Goal: Entertainment & Leisure: Consume media (video, audio)

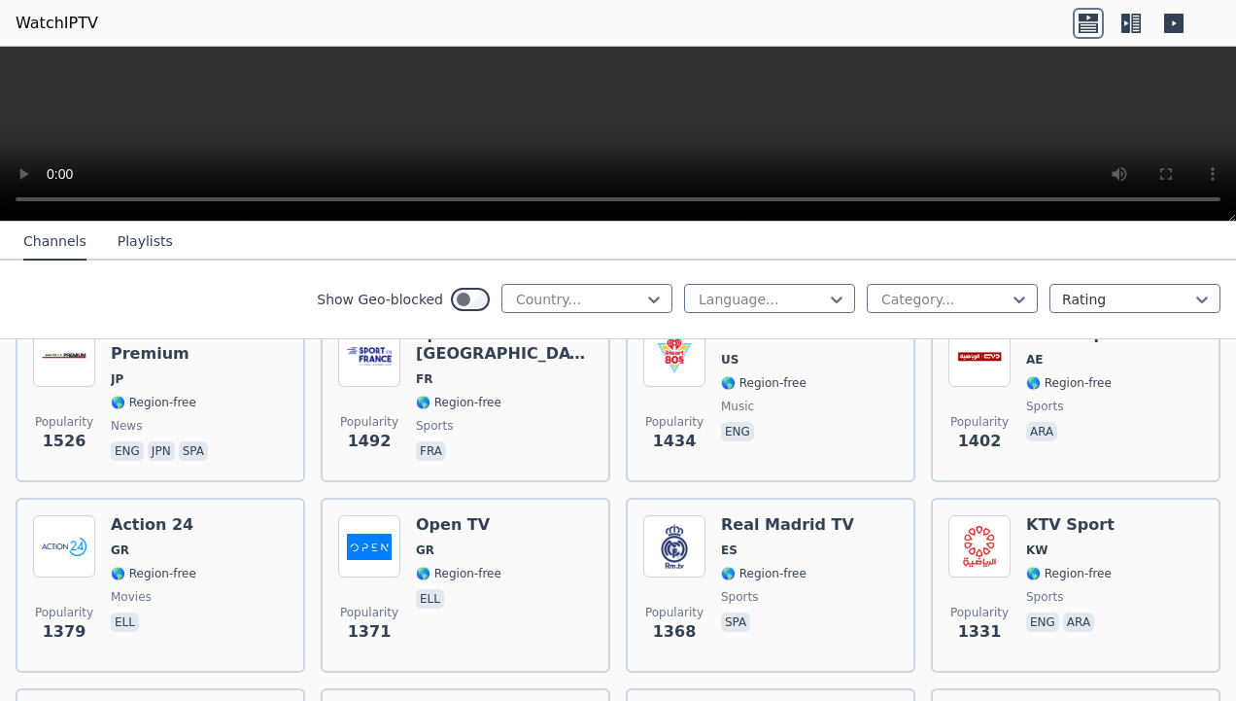
scroll to position [1806, 0]
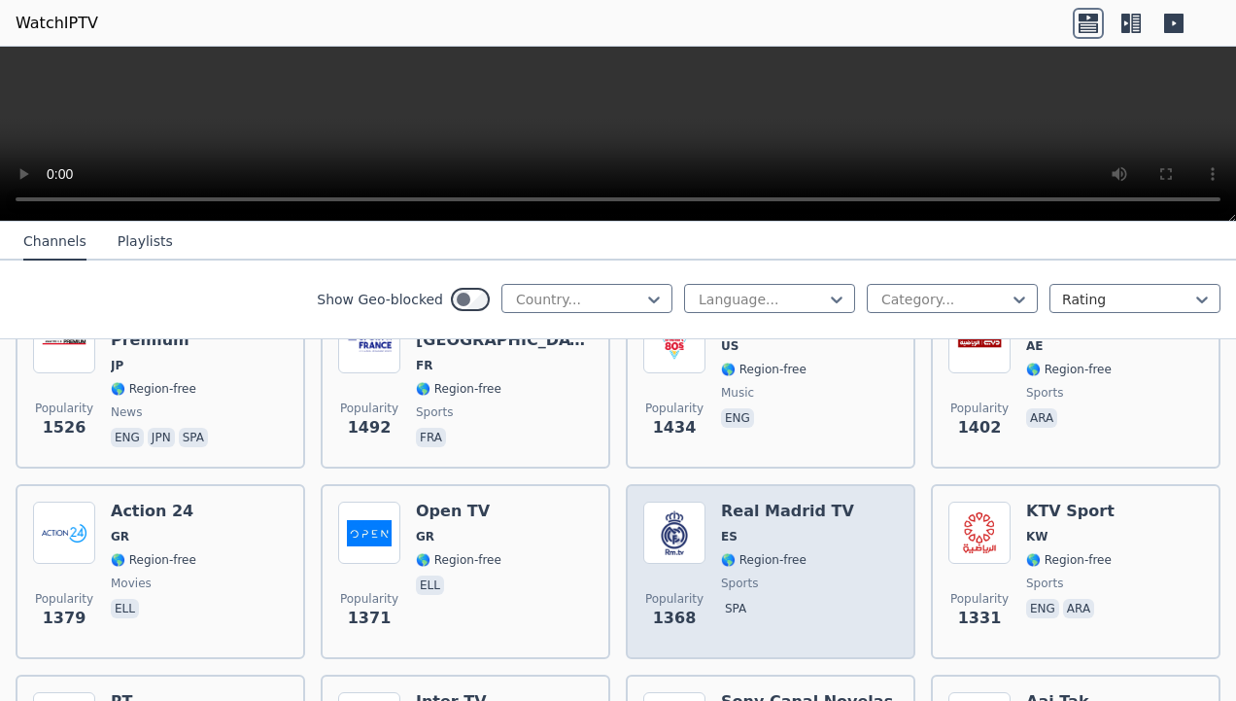
click at [806, 505] on div "Real Madrid TV ES 🌎 Region-free sports spa" at bounding box center [787, 571] width 133 height 140
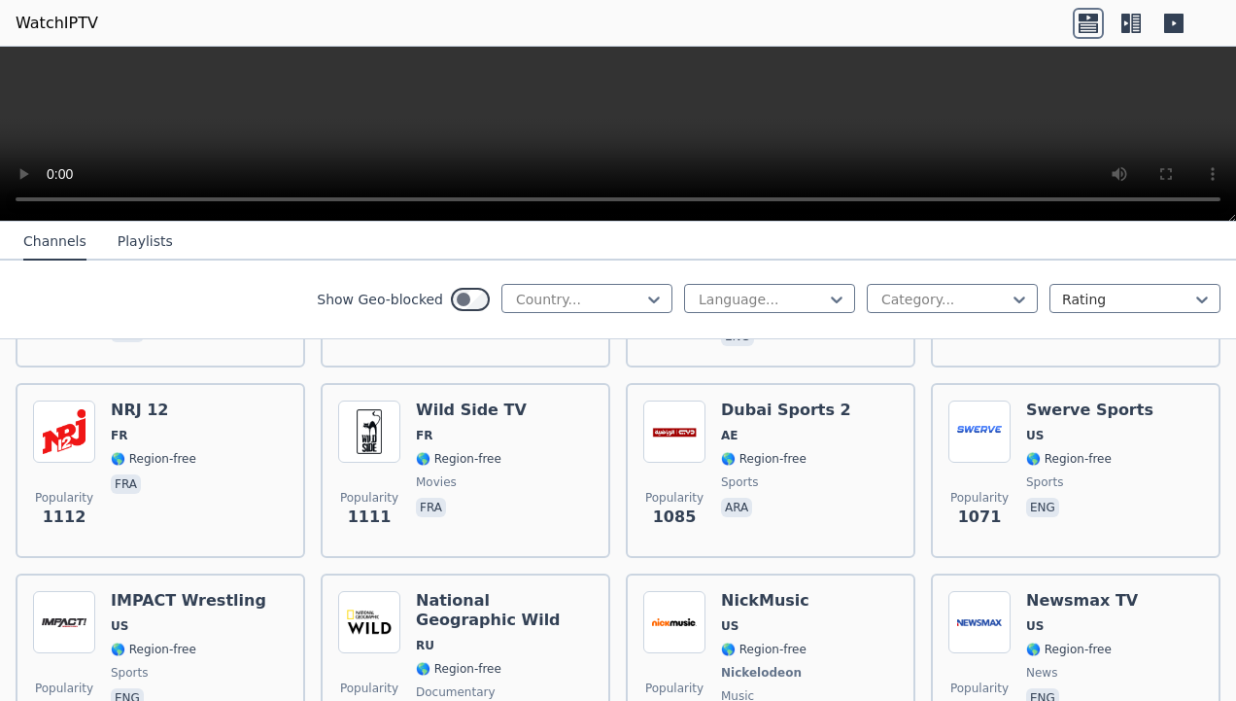
scroll to position [2672, 0]
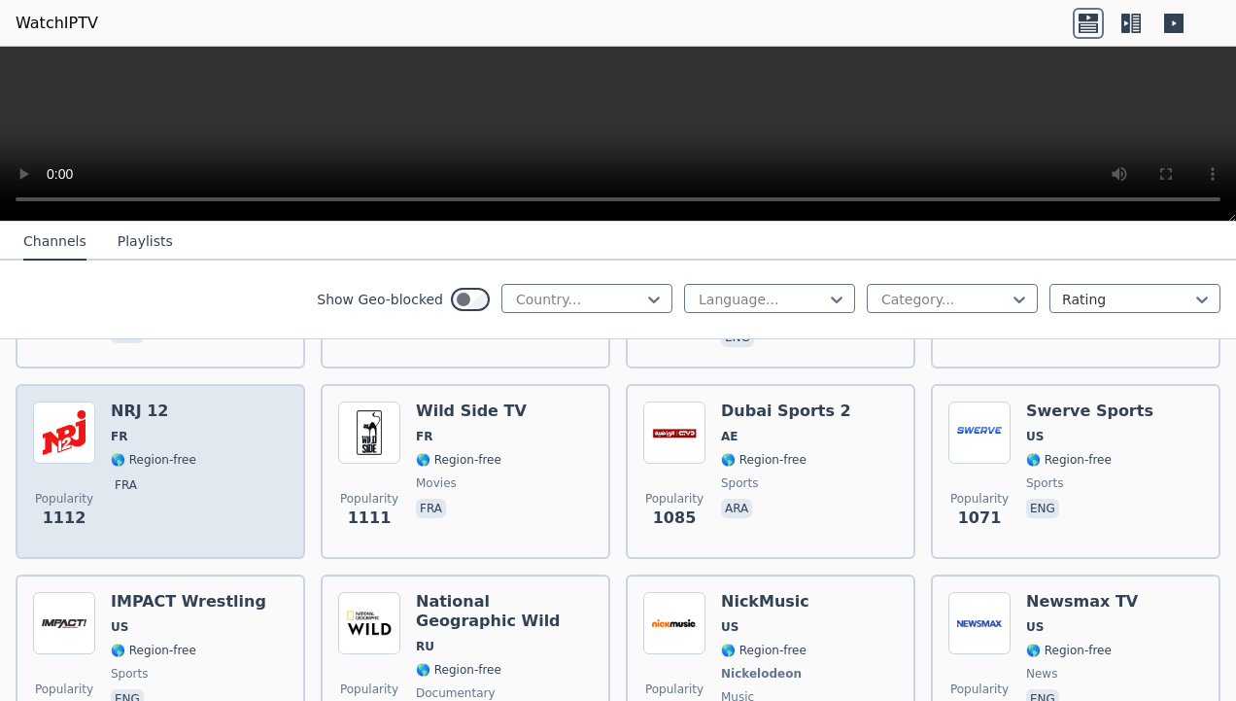
drag, startPoint x: 183, startPoint y: 414, endPoint x: 119, endPoint y: 442, distance: 70.1
click at [119, 452] on span "🌎 Region-free" at bounding box center [154, 460] width 86 height 16
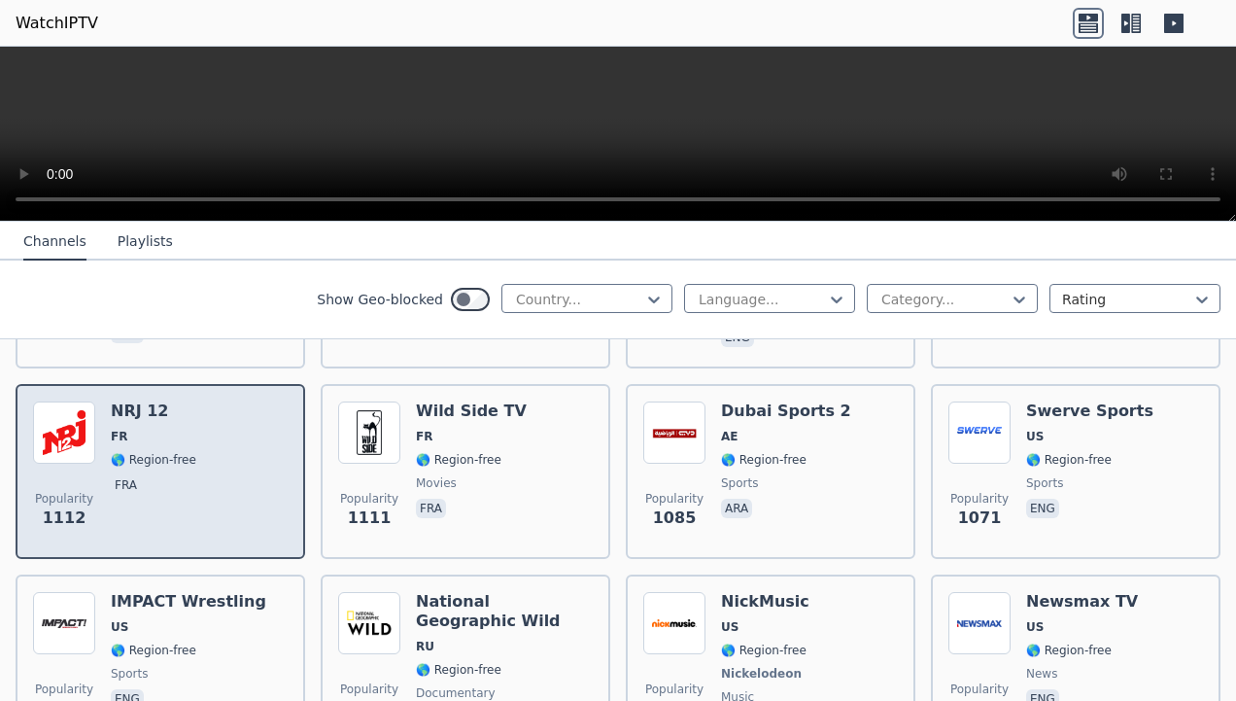
click at [119, 452] on span "🌎 Region-free" at bounding box center [154, 460] width 86 height 16
click at [211, 437] on div "Popularity 1112 NRJ 12 FR 🌎 Region-free fra" at bounding box center [160, 471] width 255 height 140
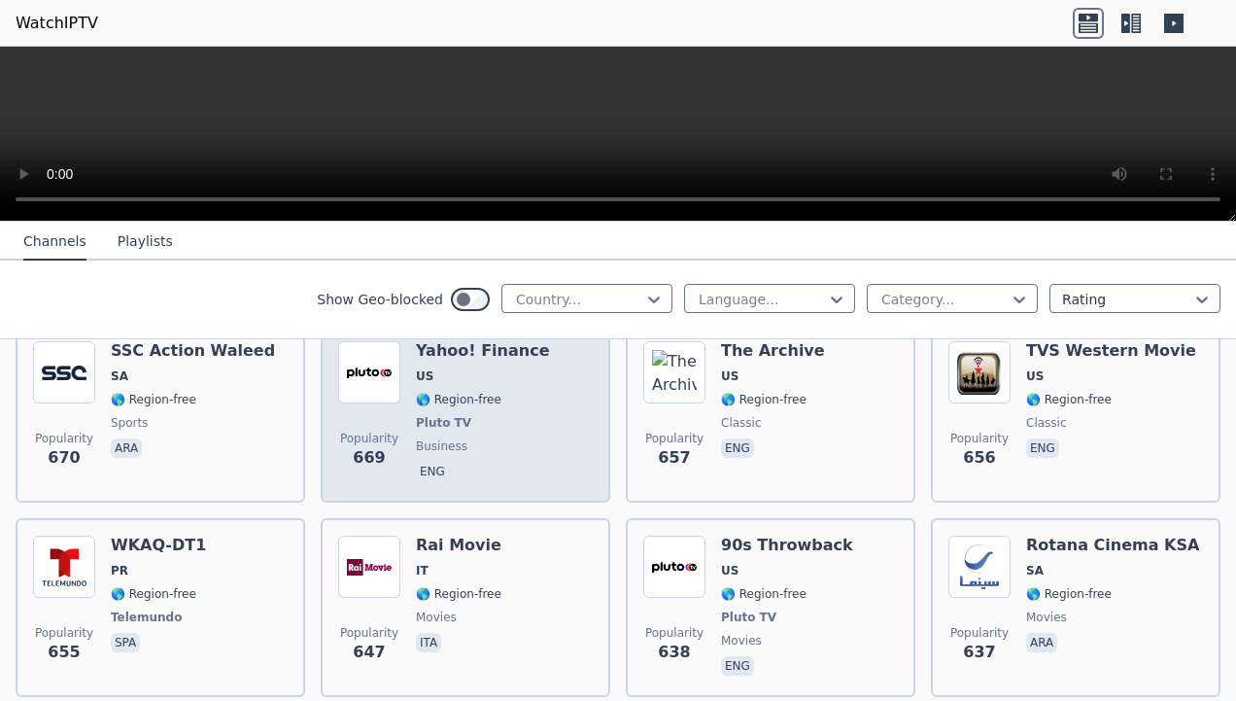
scroll to position [5439, 0]
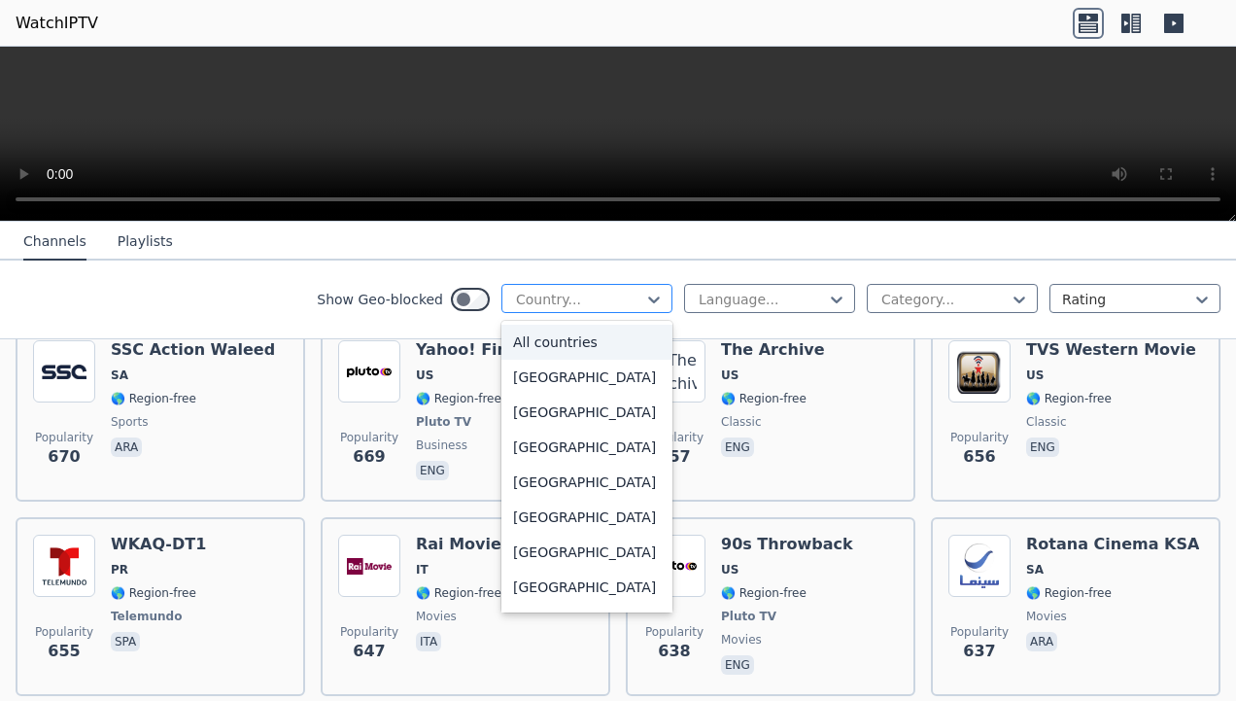
click at [627, 299] on div at bounding box center [579, 299] width 130 height 19
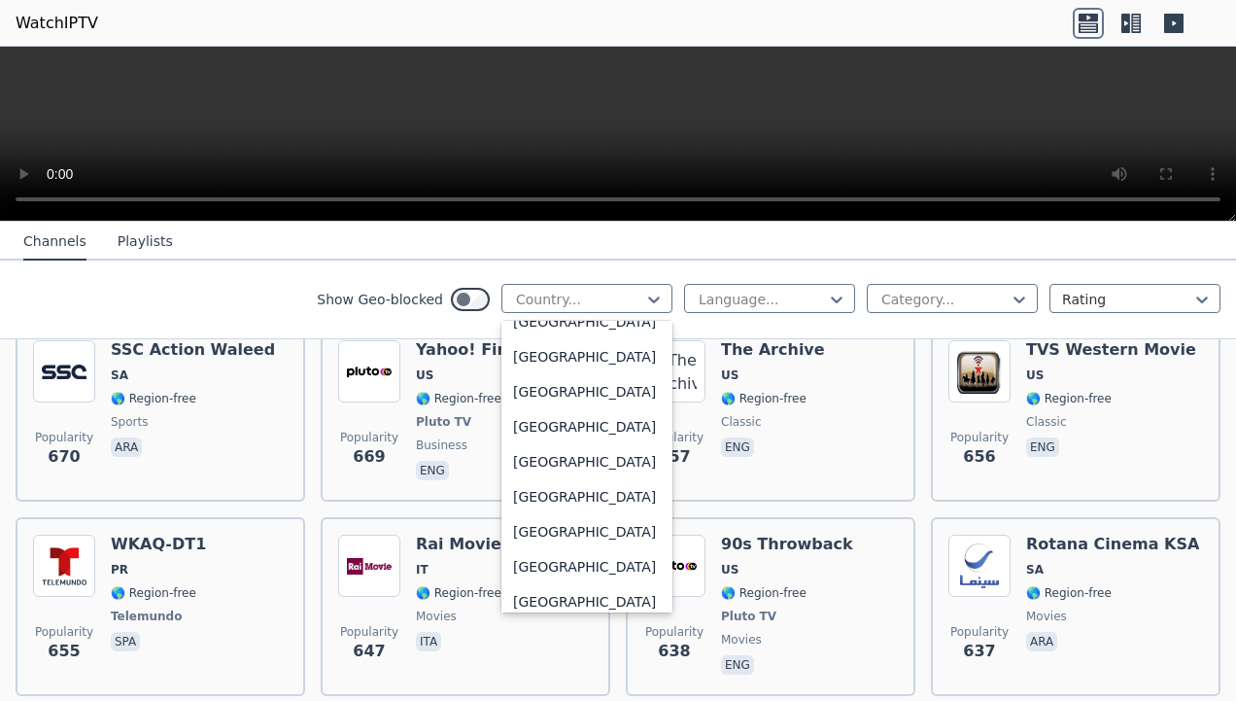
scroll to position [7021, 0]
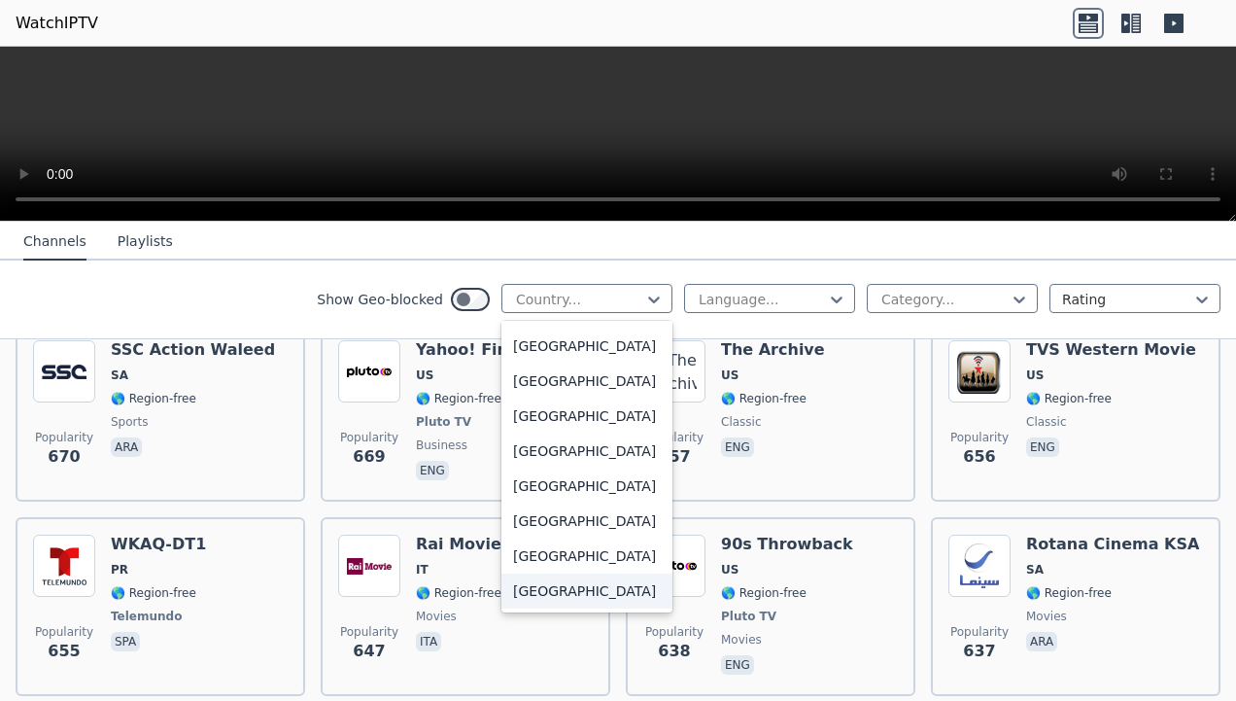
click at [550, 598] on div "Zimbabwe" at bounding box center [586, 590] width 171 height 35
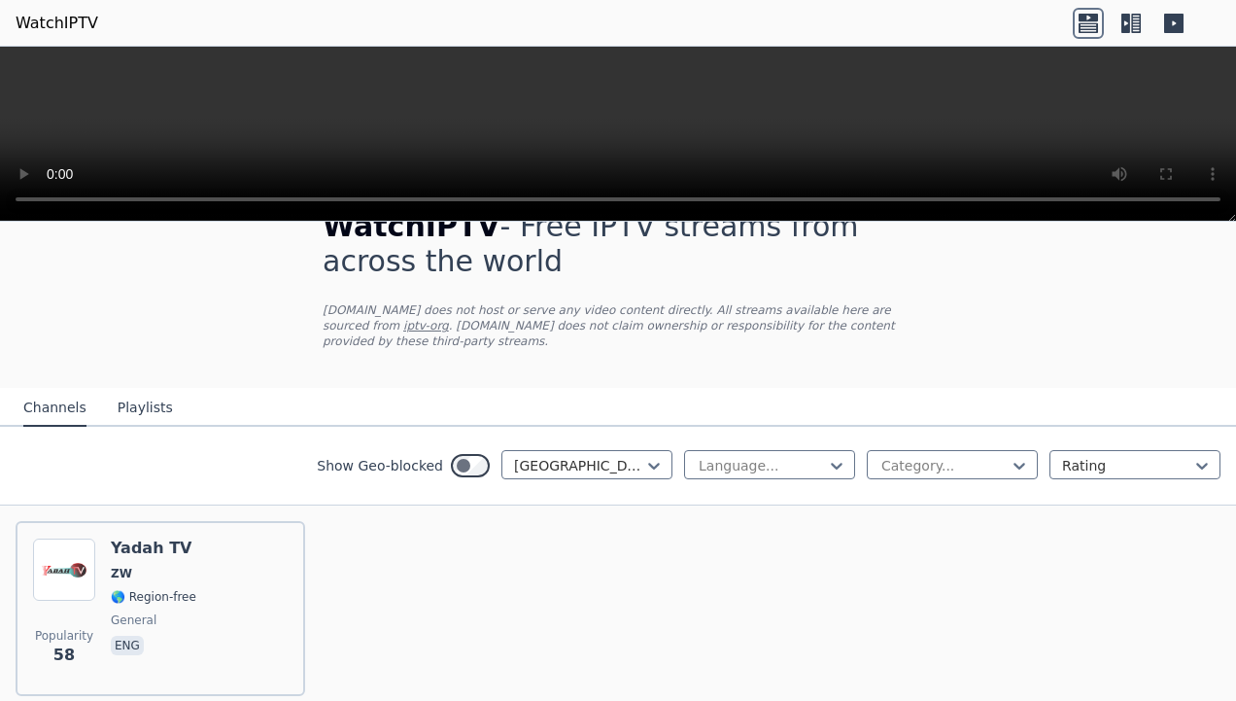
scroll to position [65, 0]
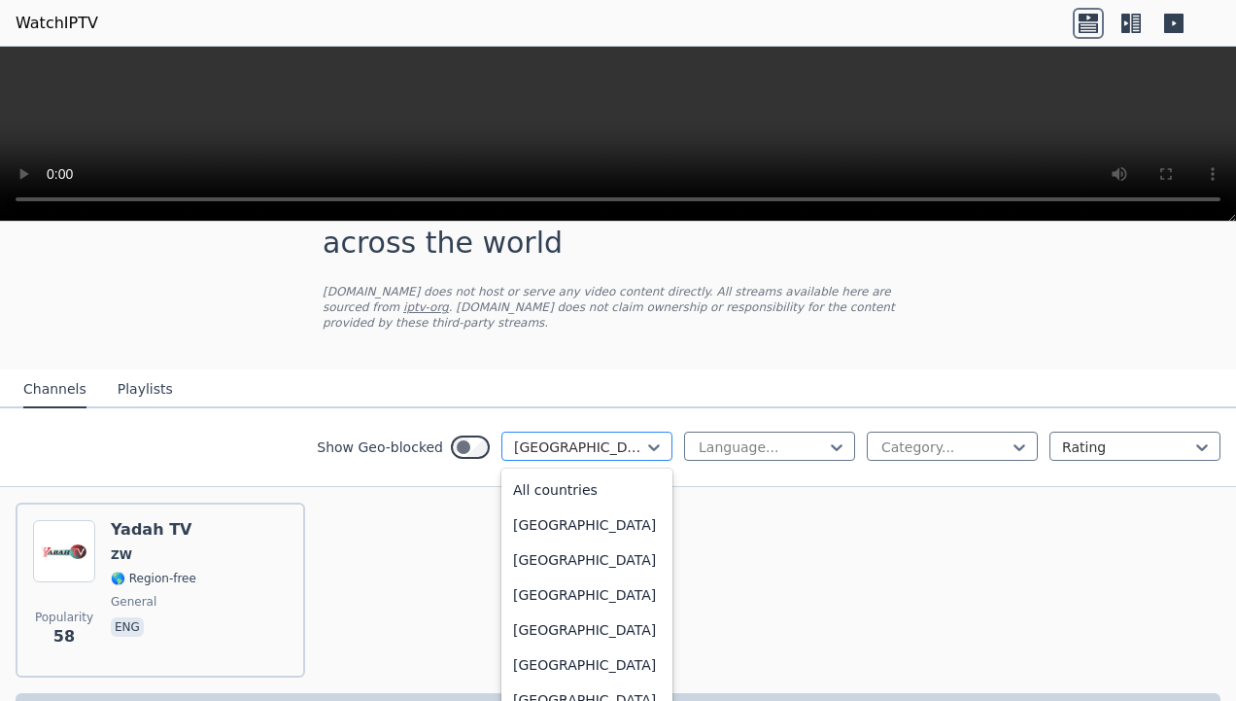
click at [628, 437] on div at bounding box center [579, 446] width 130 height 19
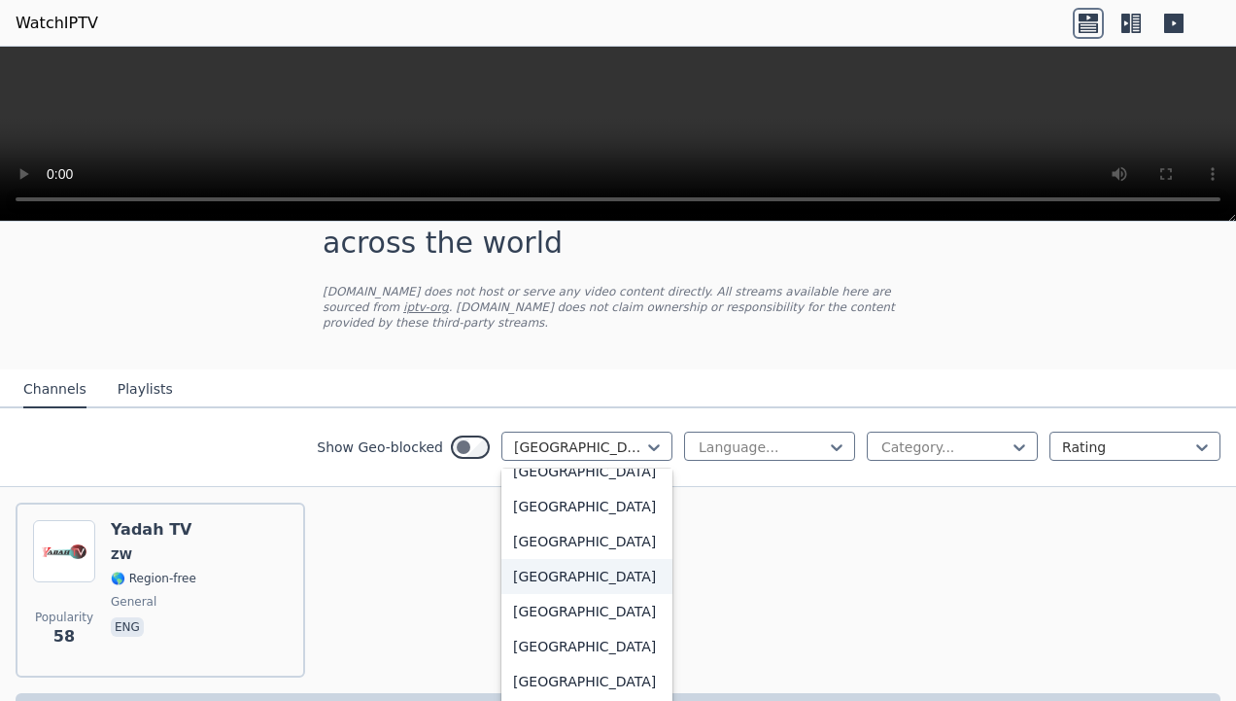
click at [551, 594] on div "United States" at bounding box center [586, 576] width 171 height 35
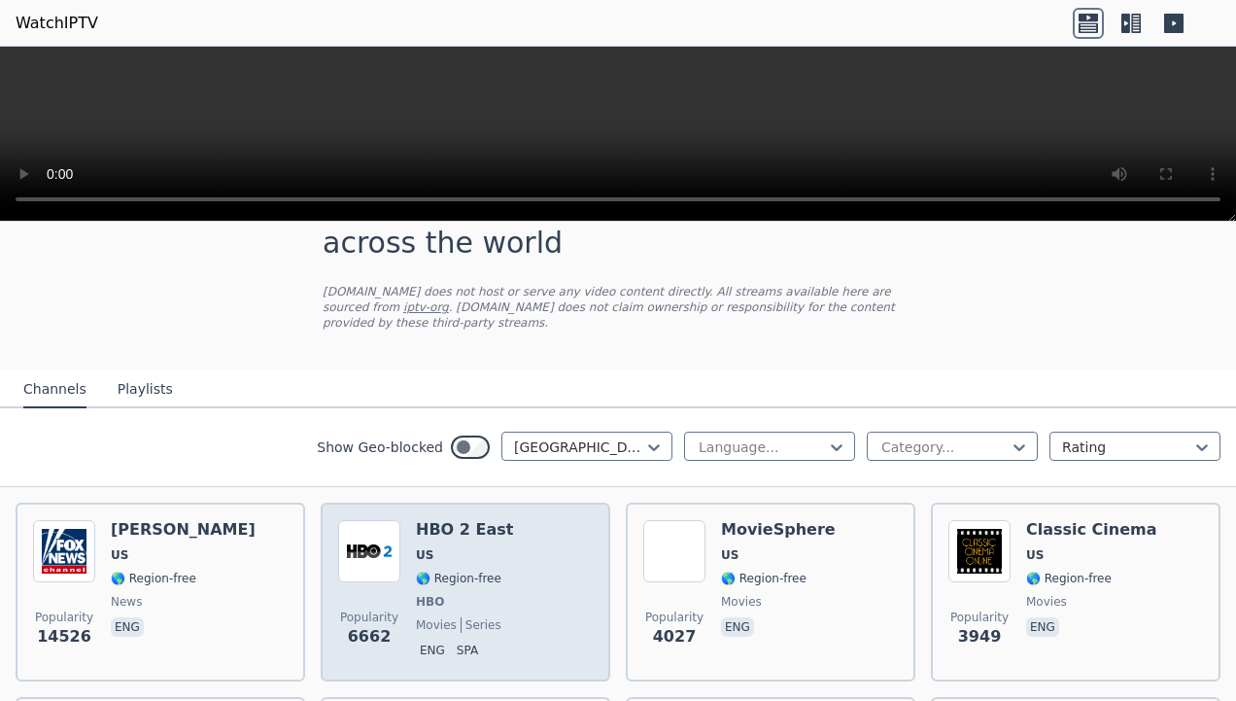
click at [503, 597] on div "Popularity 6662 HBO 2 East US 🌎 Region-free HBO movies series eng spa" at bounding box center [465, 592] width 255 height 144
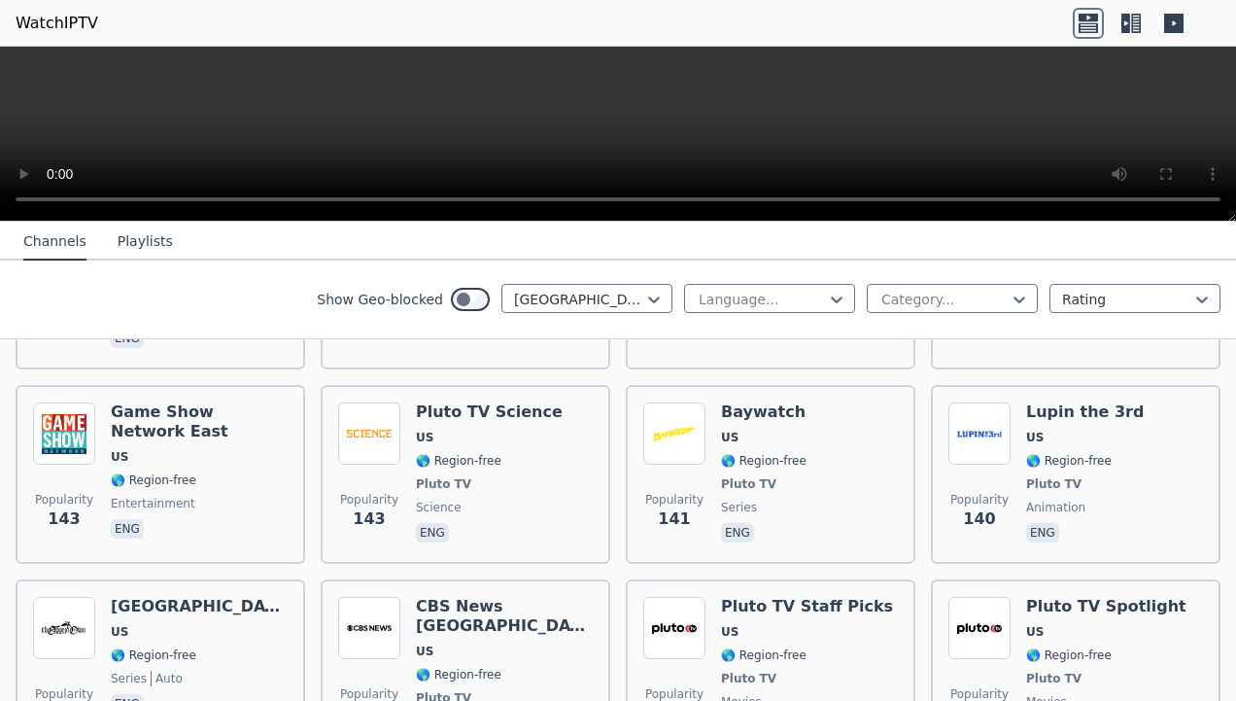
scroll to position [7830, 0]
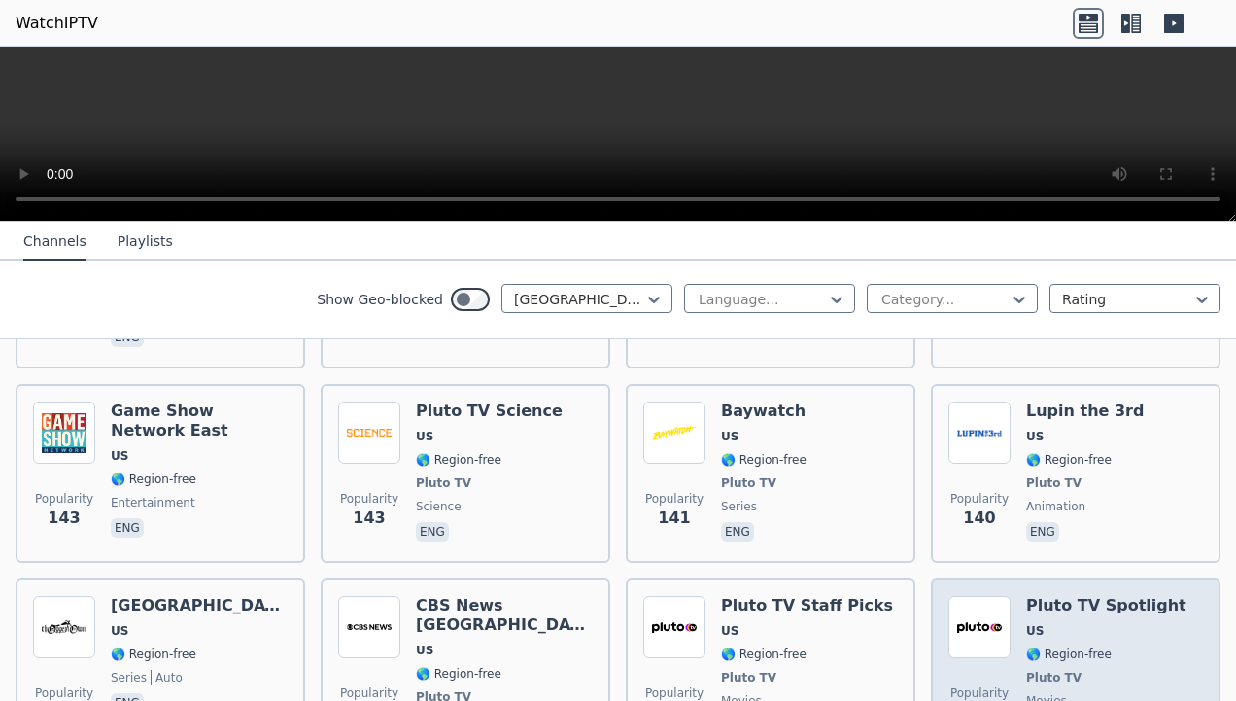
click at [1107, 646] on span "🌎 Region-free" at bounding box center [1106, 654] width 160 height 16
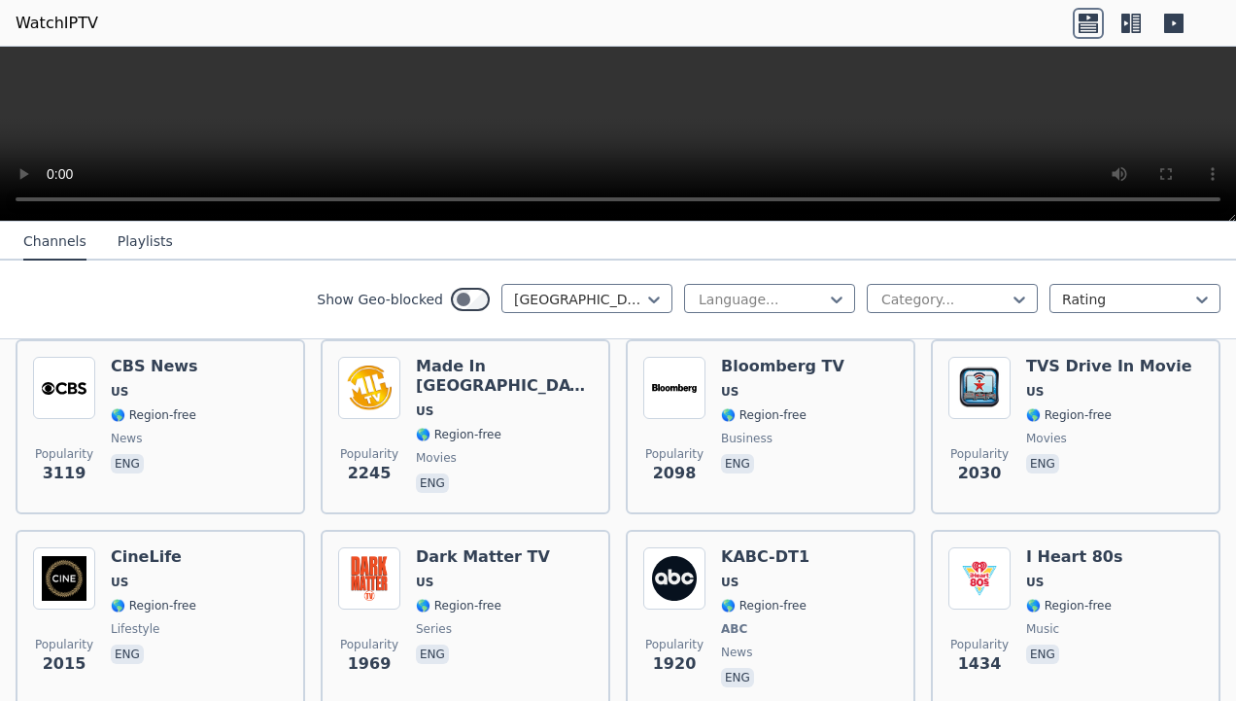
scroll to position [0, 0]
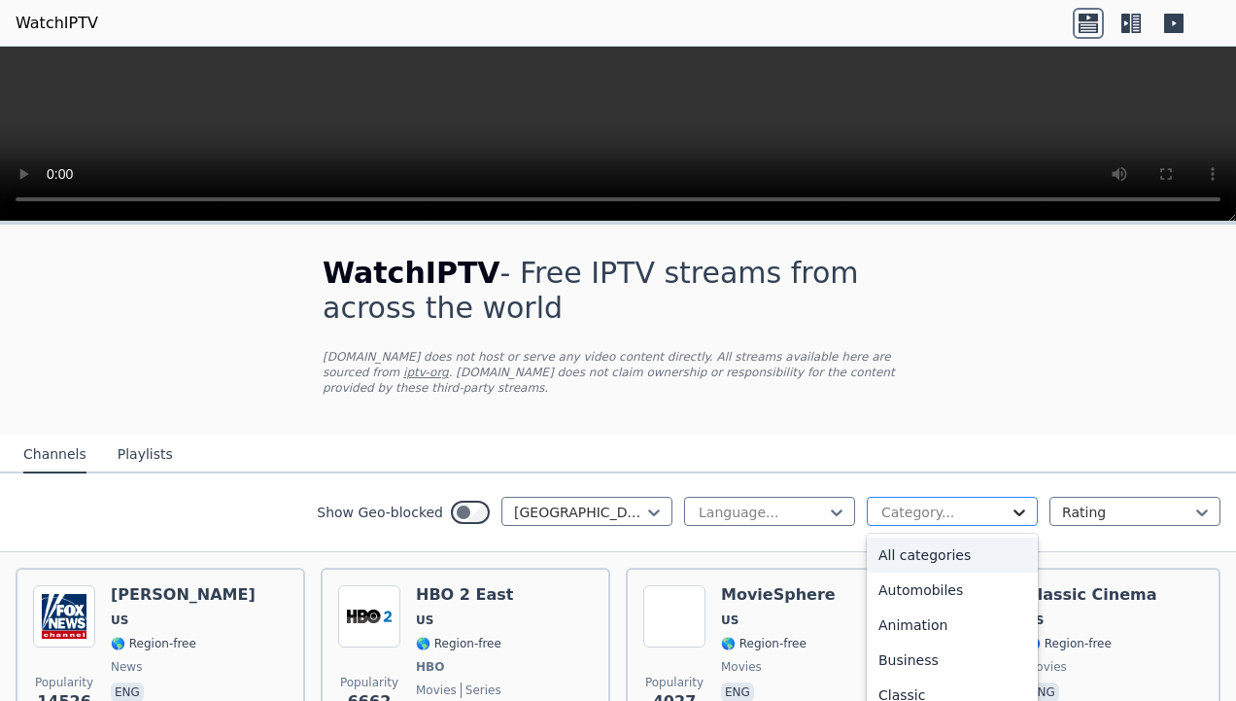
click at [1010, 502] on icon at bounding box center [1019, 511] width 19 height 19
click at [1014, 510] on icon at bounding box center [1020, 513] width 12 height 7
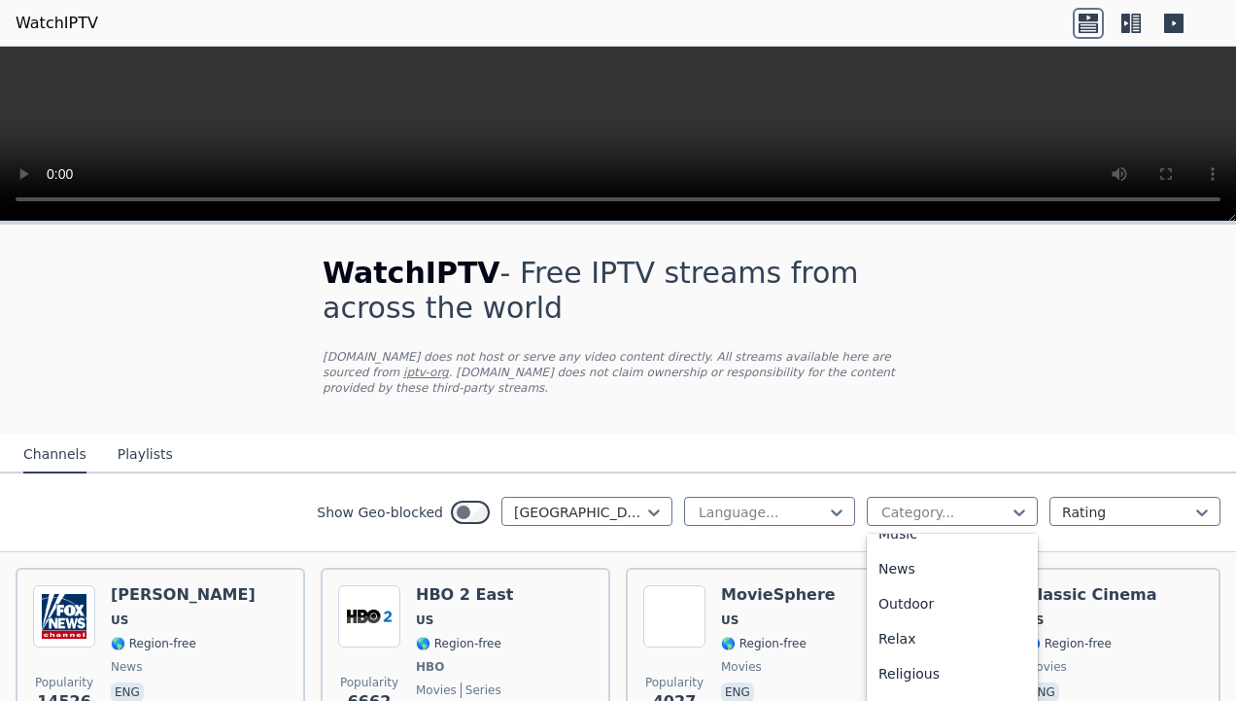
scroll to position [777, 0]
click at [911, 606] on div "Sports" at bounding box center [952, 618] width 171 height 35
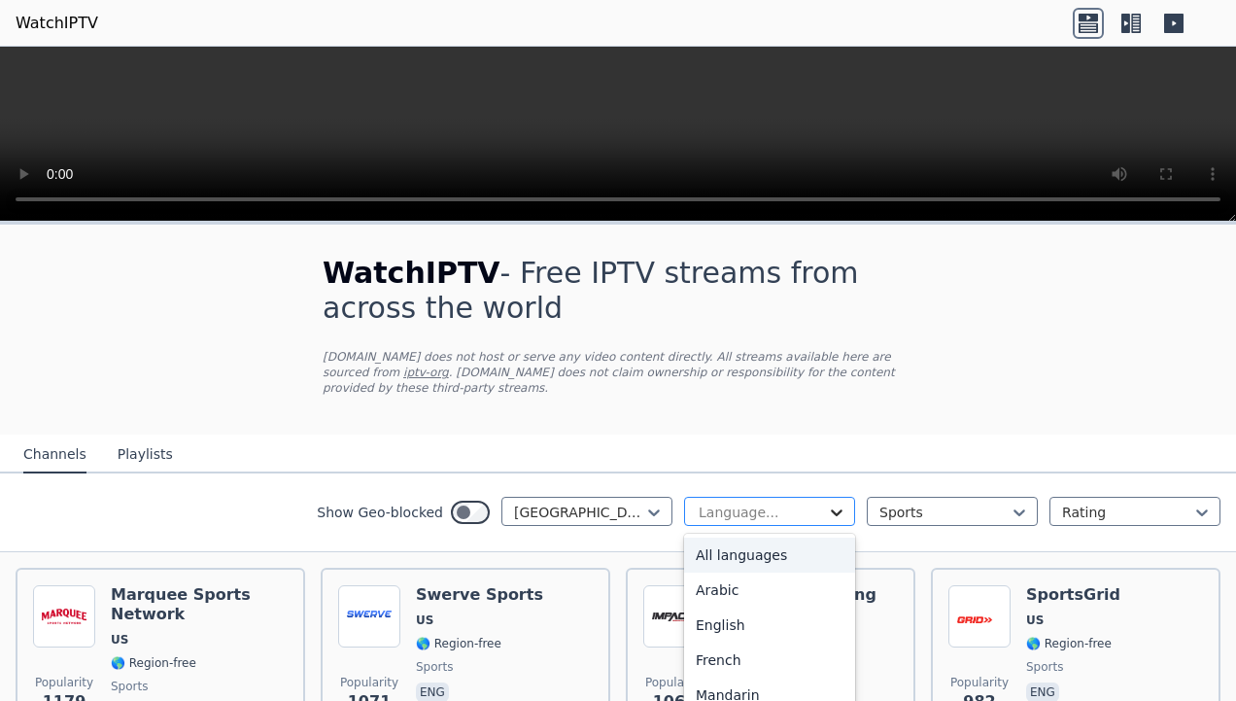
click at [827, 502] on icon at bounding box center [836, 511] width 19 height 19
click at [937, 502] on div at bounding box center [945, 511] width 130 height 19
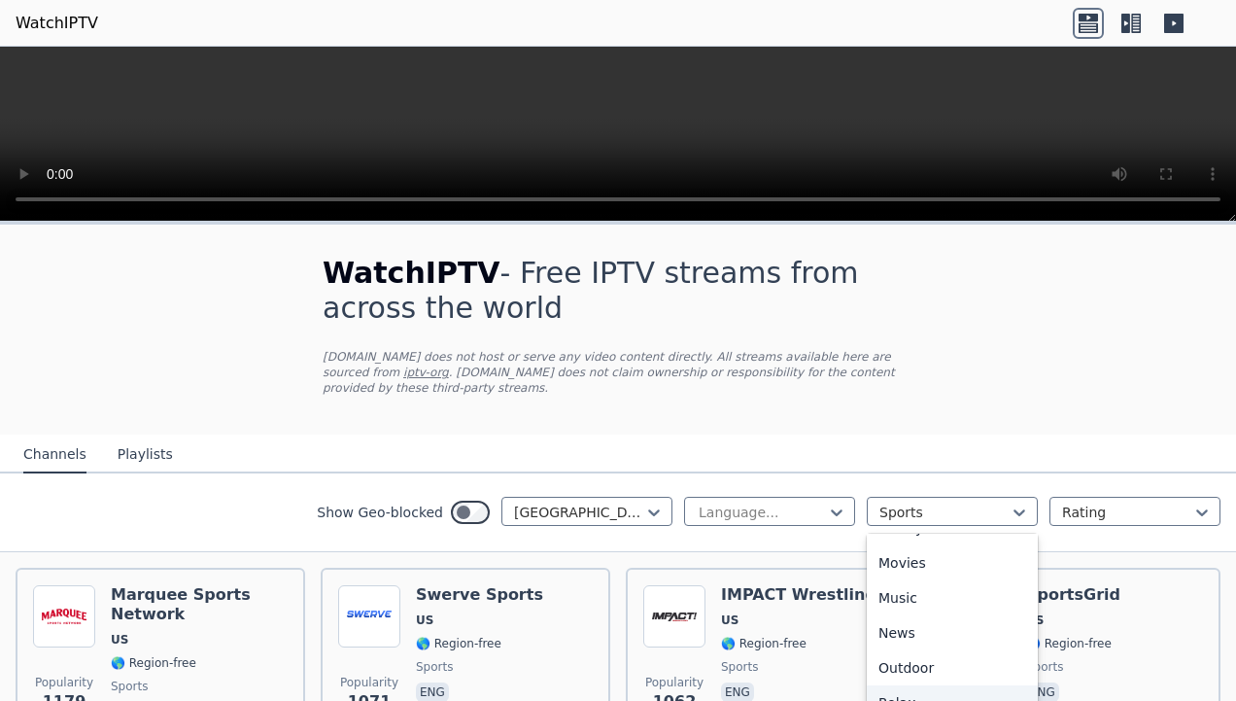
scroll to position [541, 0]
click at [914, 564] on div "Music" at bounding box center [952, 573] width 171 height 35
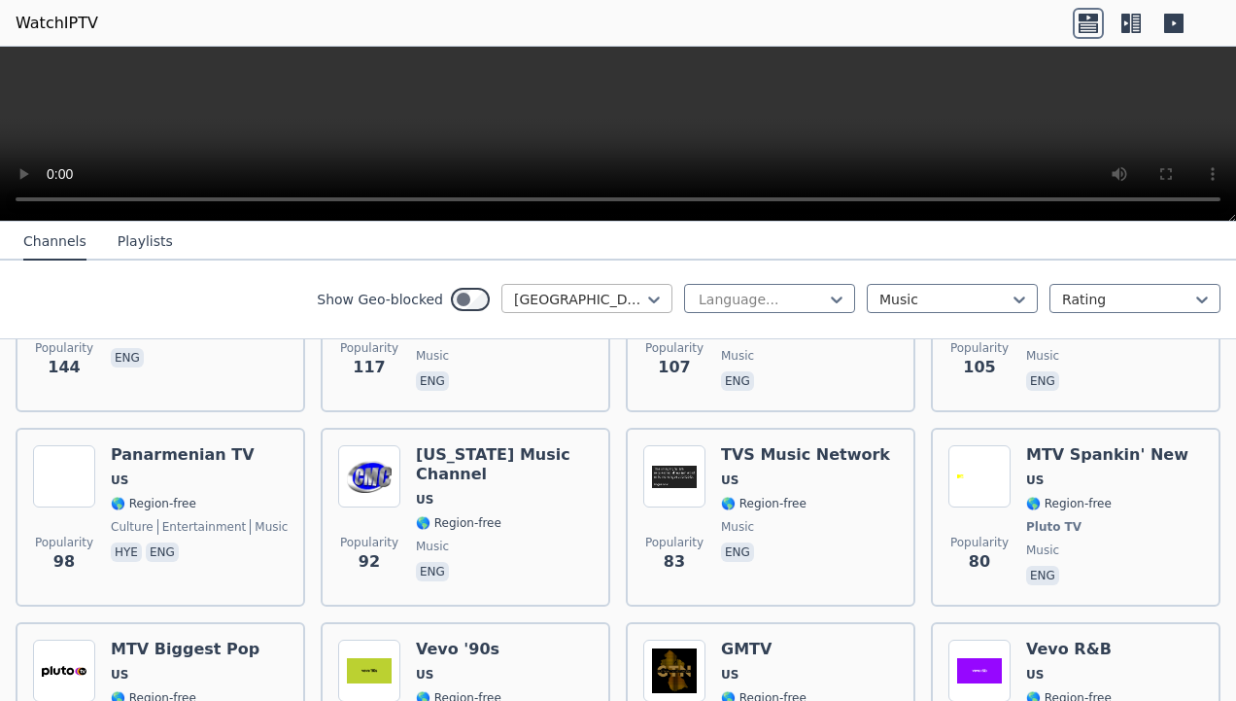
scroll to position [727, 0]
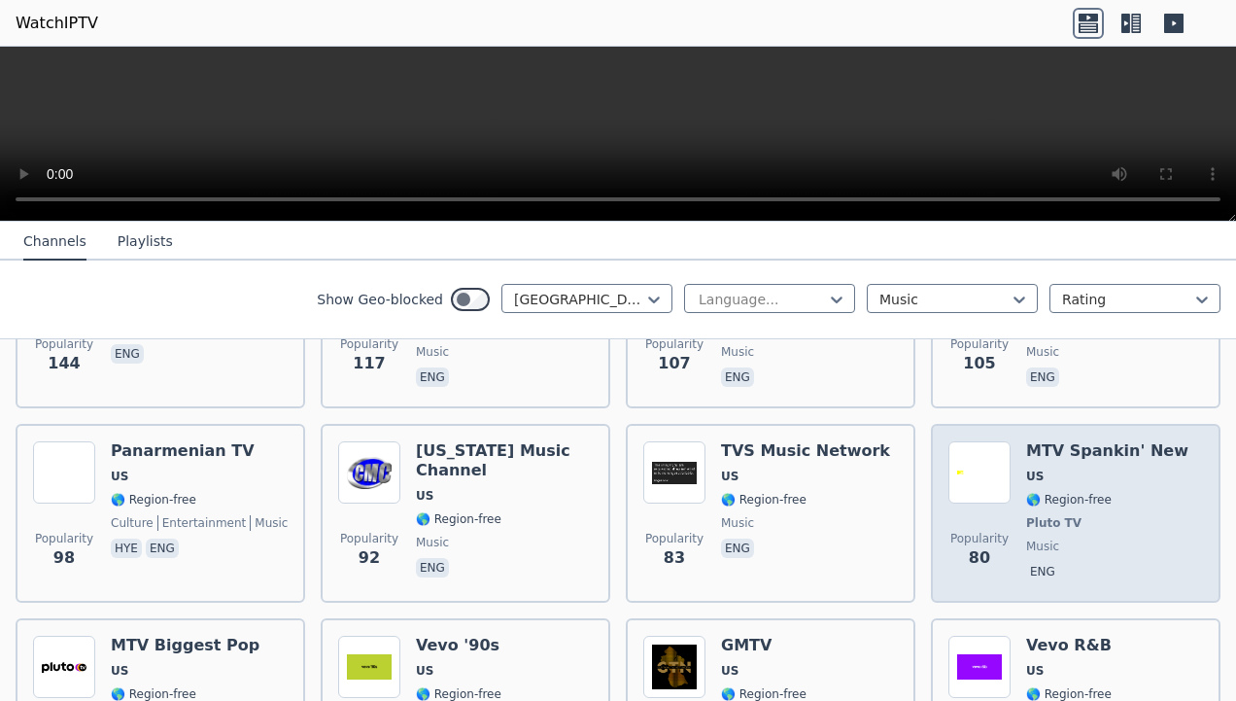
click at [1104, 515] on div "MTV Spankin' New US 🌎 Region-free Pluto TV music eng" at bounding box center [1107, 513] width 162 height 144
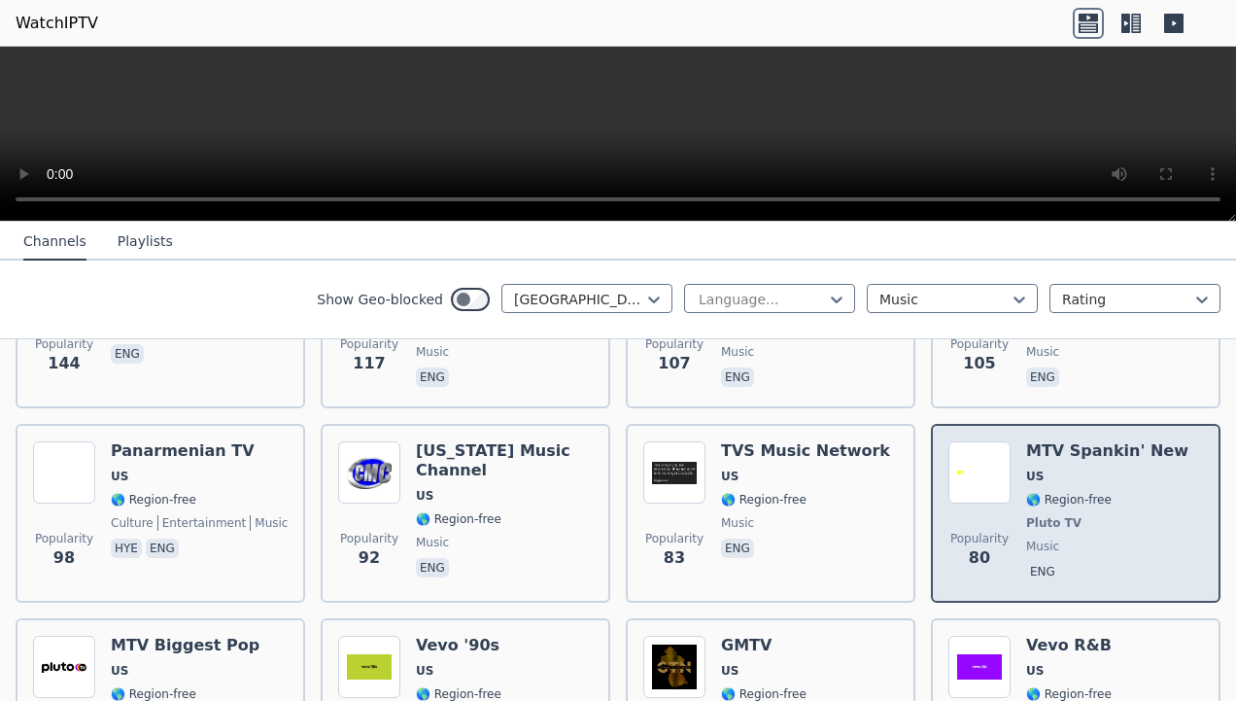
click at [1104, 515] on div "MTV Spankin' New US 🌎 Region-free Pluto TV music eng" at bounding box center [1107, 513] width 162 height 144
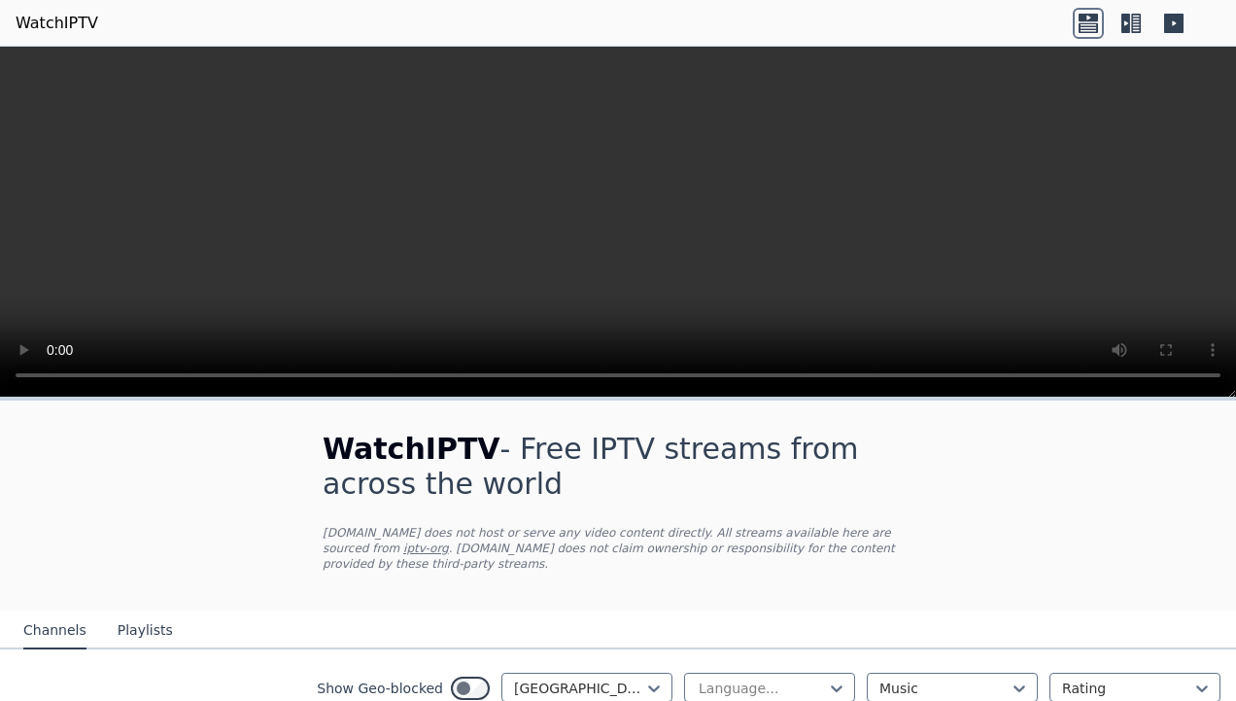
click at [1094, 22] on icon at bounding box center [1088, 27] width 19 height 10
click at [1135, 23] on icon at bounding box center [1136, 23] width 10 height 19
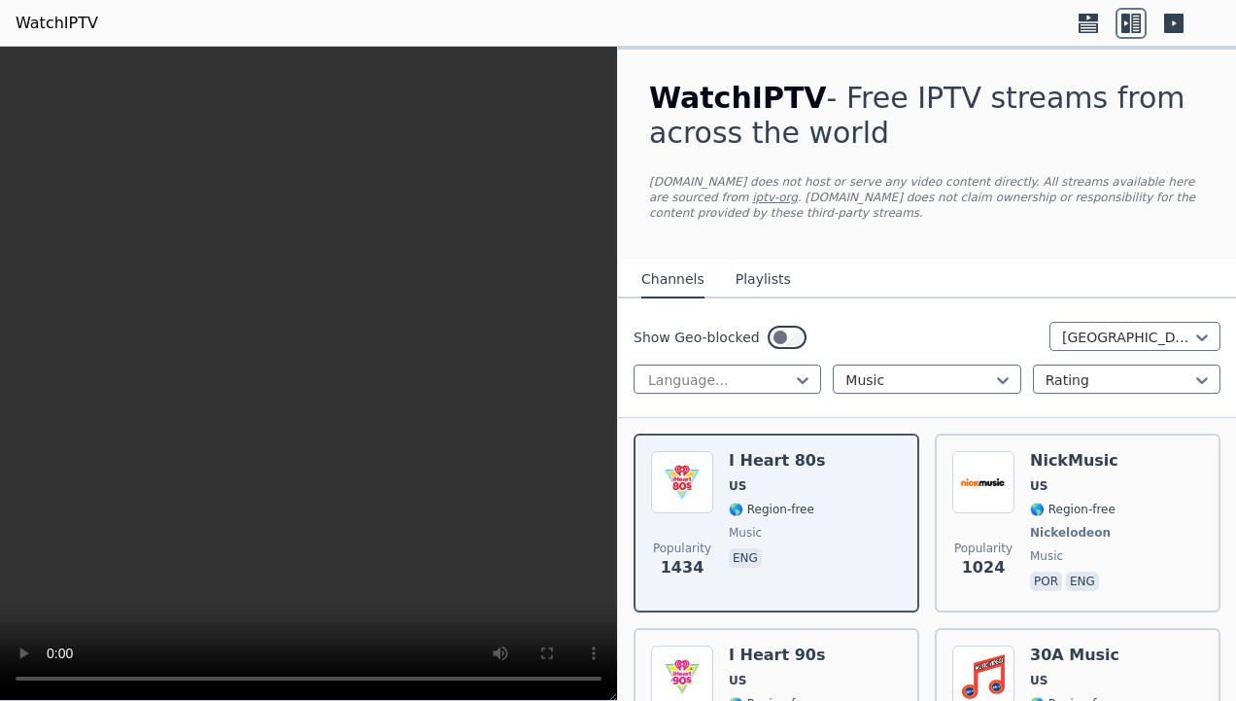
click at [1166, 21] on icon at bounding box center [1173, 23] width 19 height 19
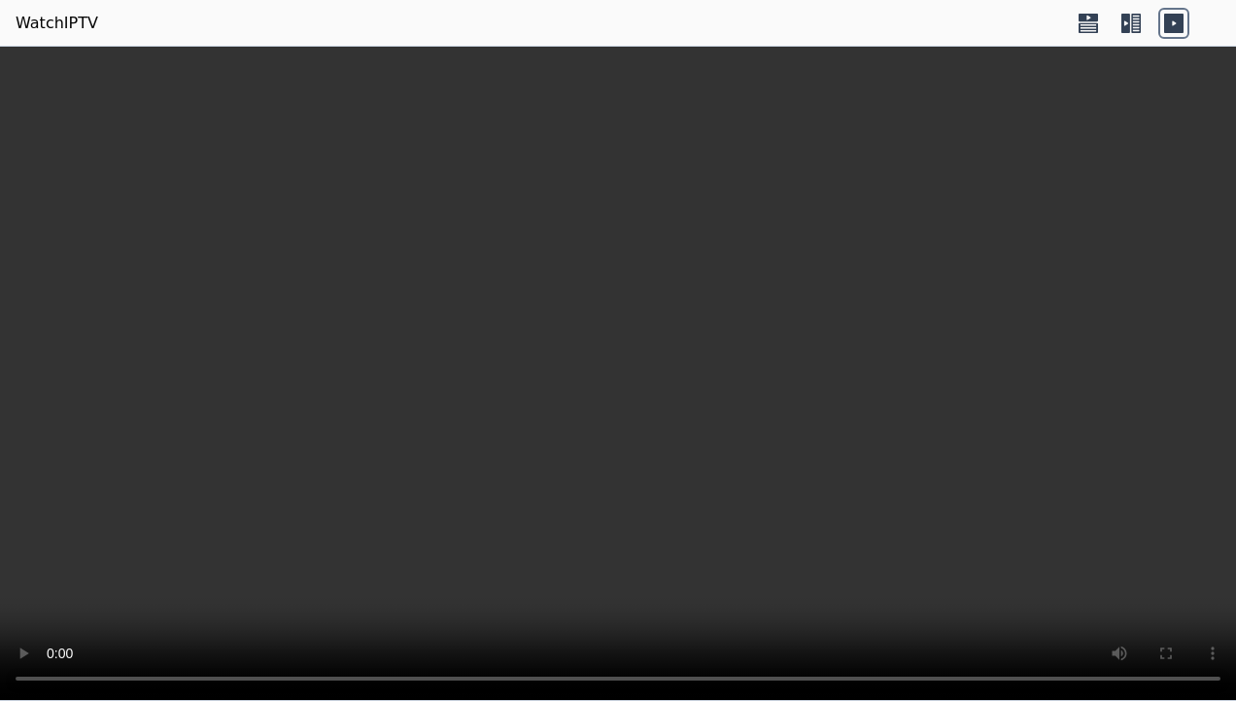
click at [1166, 21] on icon at bounding box center [1173, 23] width 19 height 19
click at [1141, 19] on icon at bounding box center [1131, 23] width 31 height 31
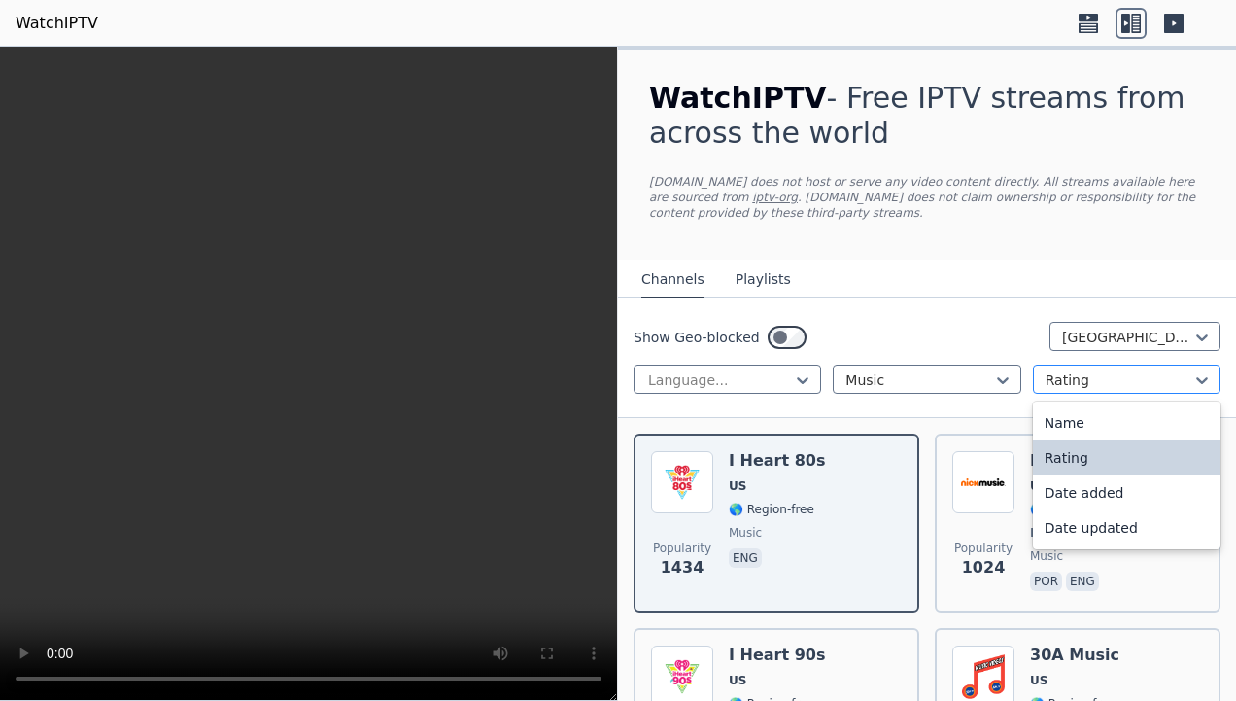
click at [1197, 390] on div "Rating" at bounding box center [1127, 378] width 188 height 29
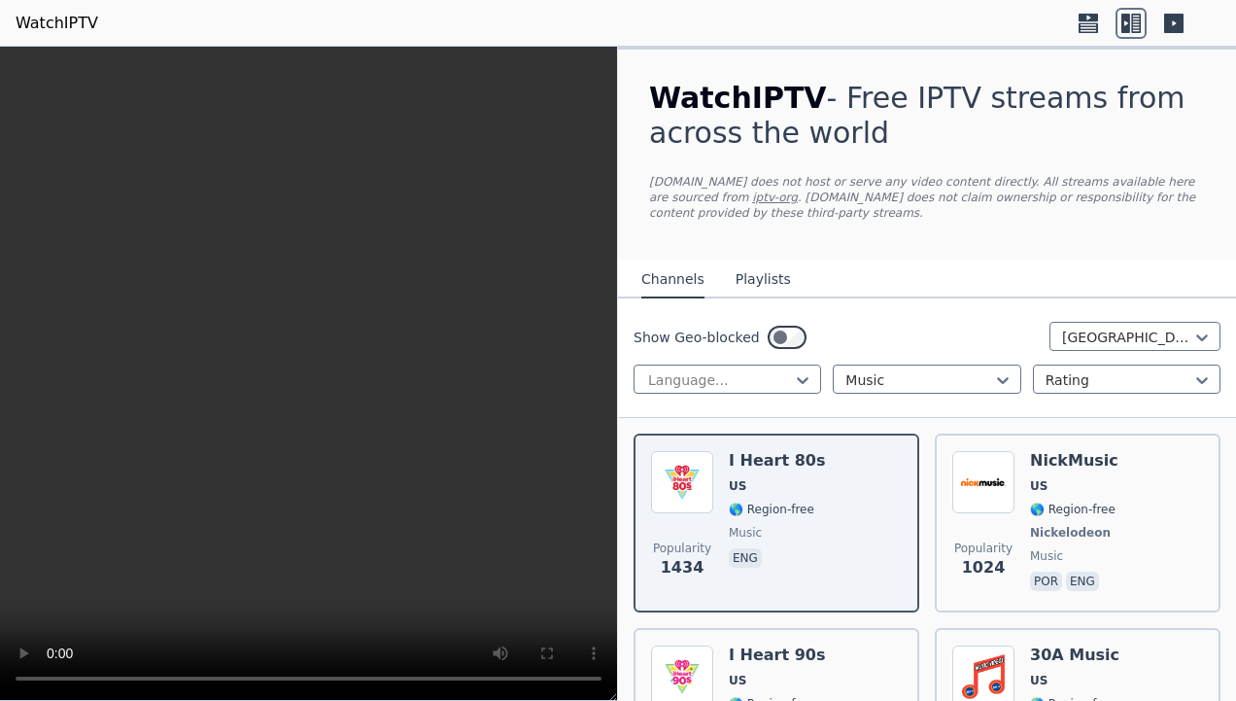
click at [982, 261] on nav "Channels Playlists" at bounding box center [927, 278] width 618 height 39
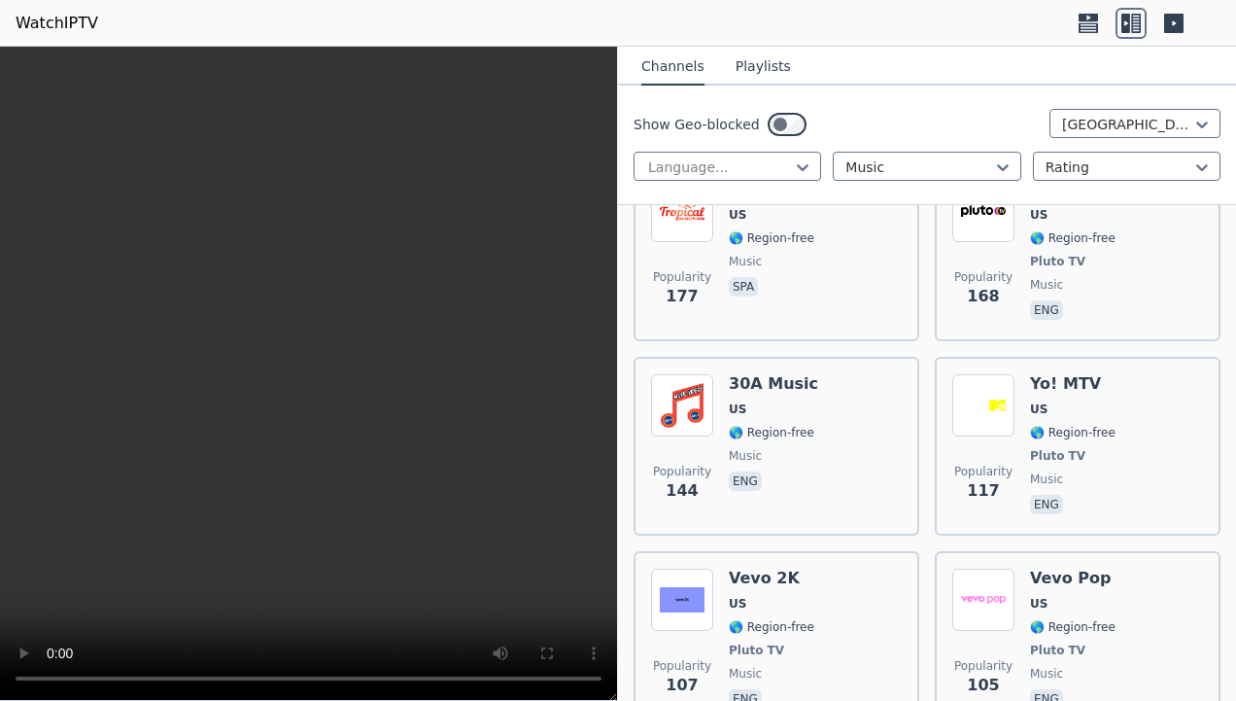
scroll to position [852, 0]
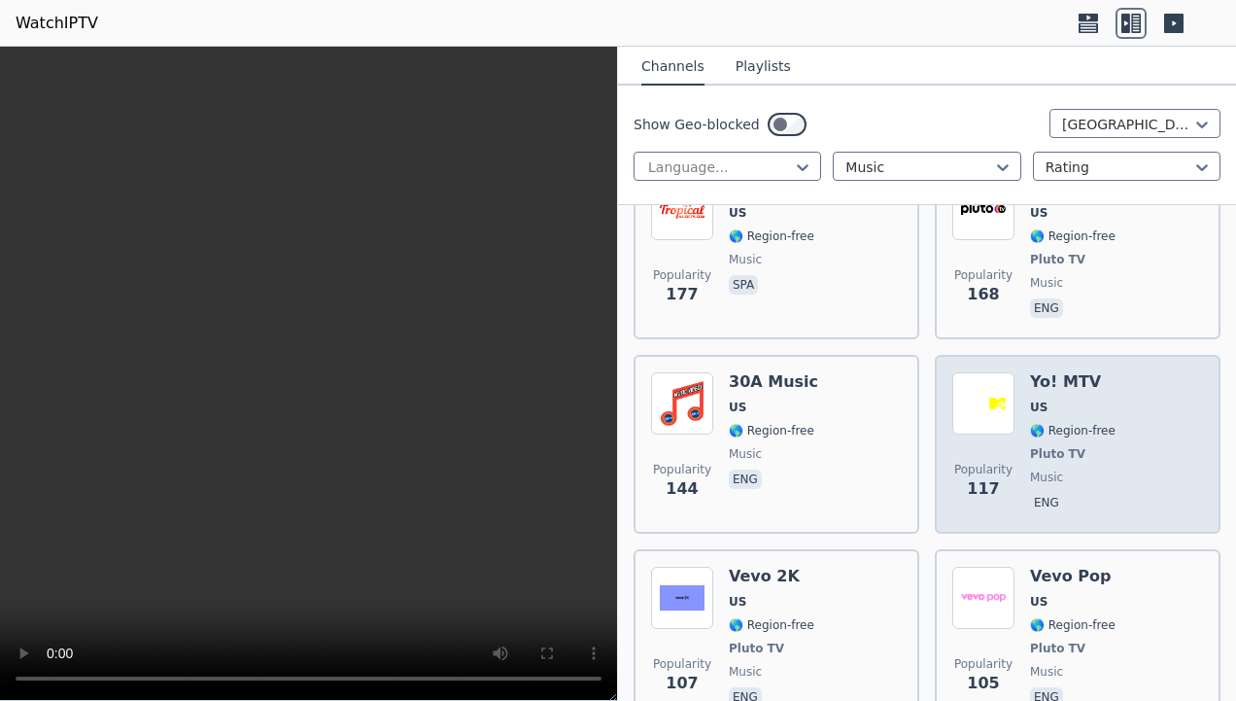
click at [995, 383] on img at bounding box center [983, 403] width 62 height 62
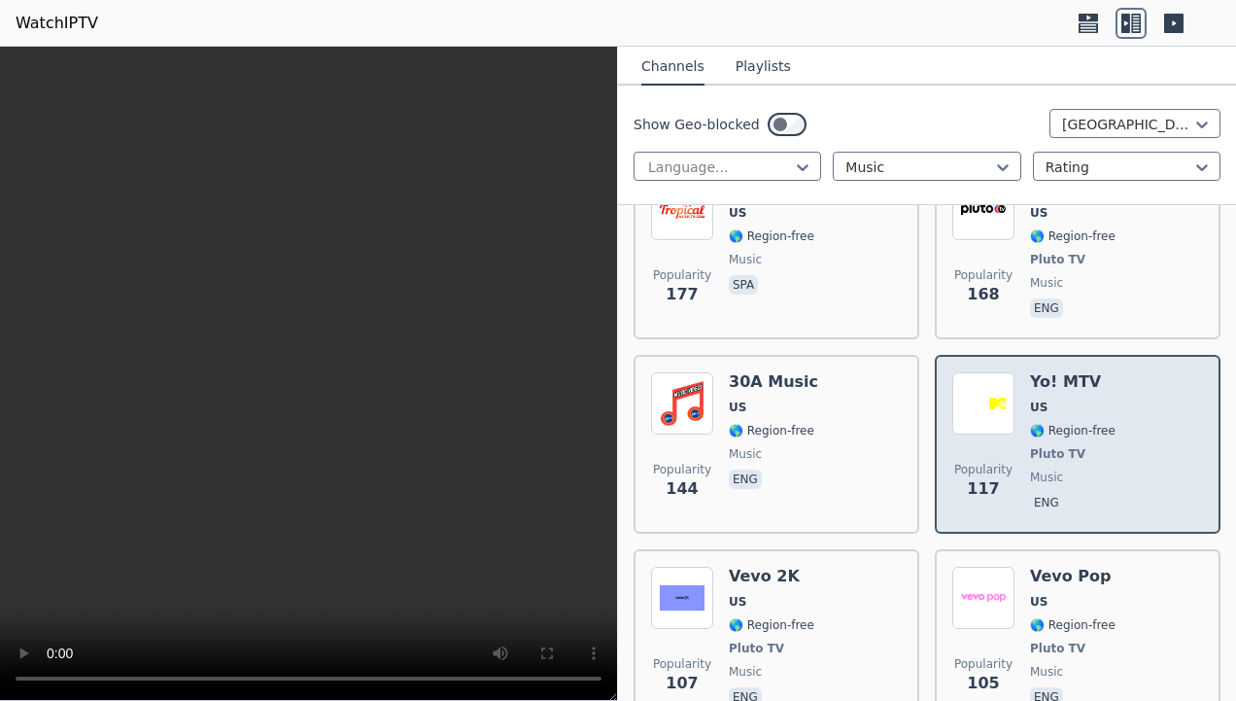
click at [995, 383] on img at bounding box center [983, 403] width 62 height 62
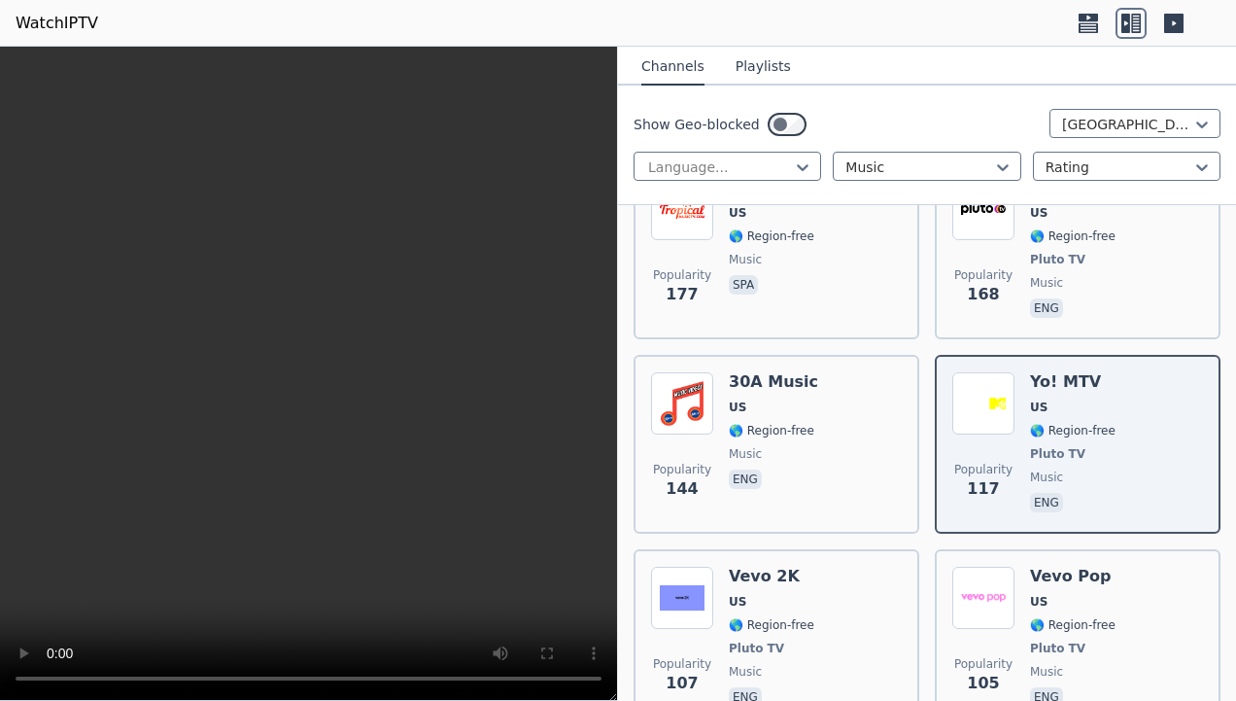
click at [744, 72] on button "Playlists" at bounding box center [763, 67] width 55 height 37
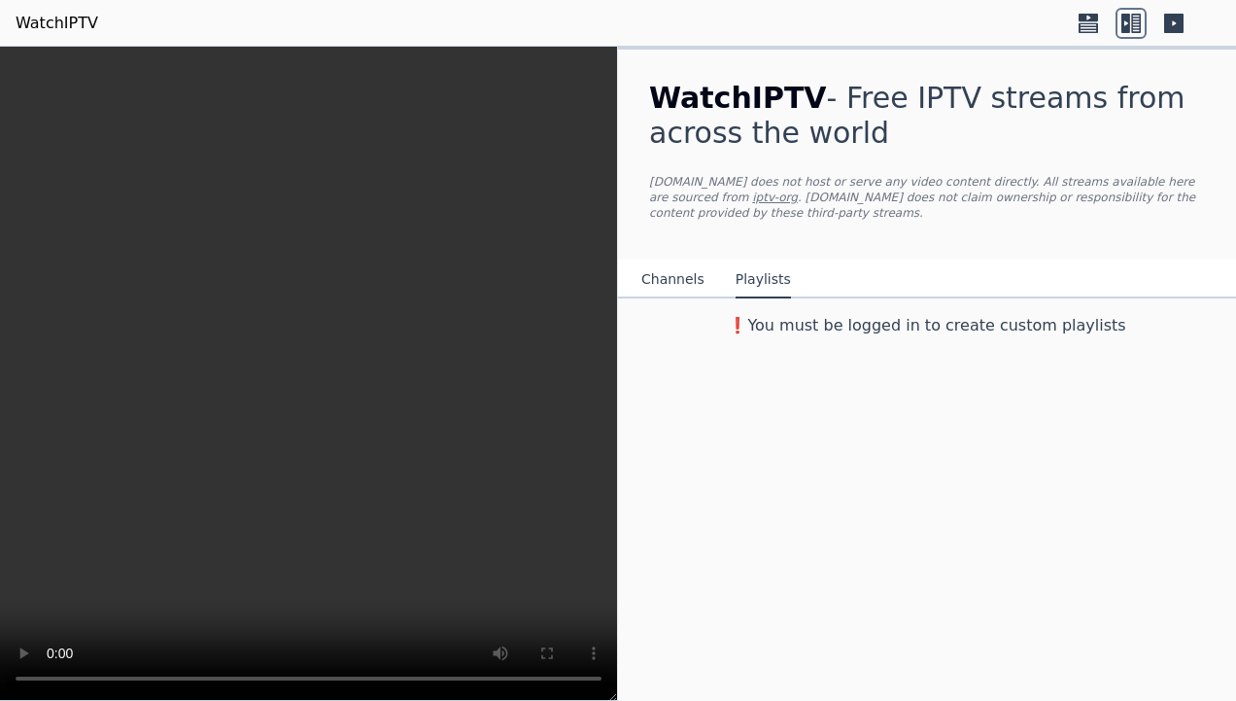
scroll to position [0, 0]
click at [833, 336] on div "WatchIPTV - Free IPTV streams from across the world WatchIPTV.xyz does not host…" at bounding box center [927, 374] width 618 height 654
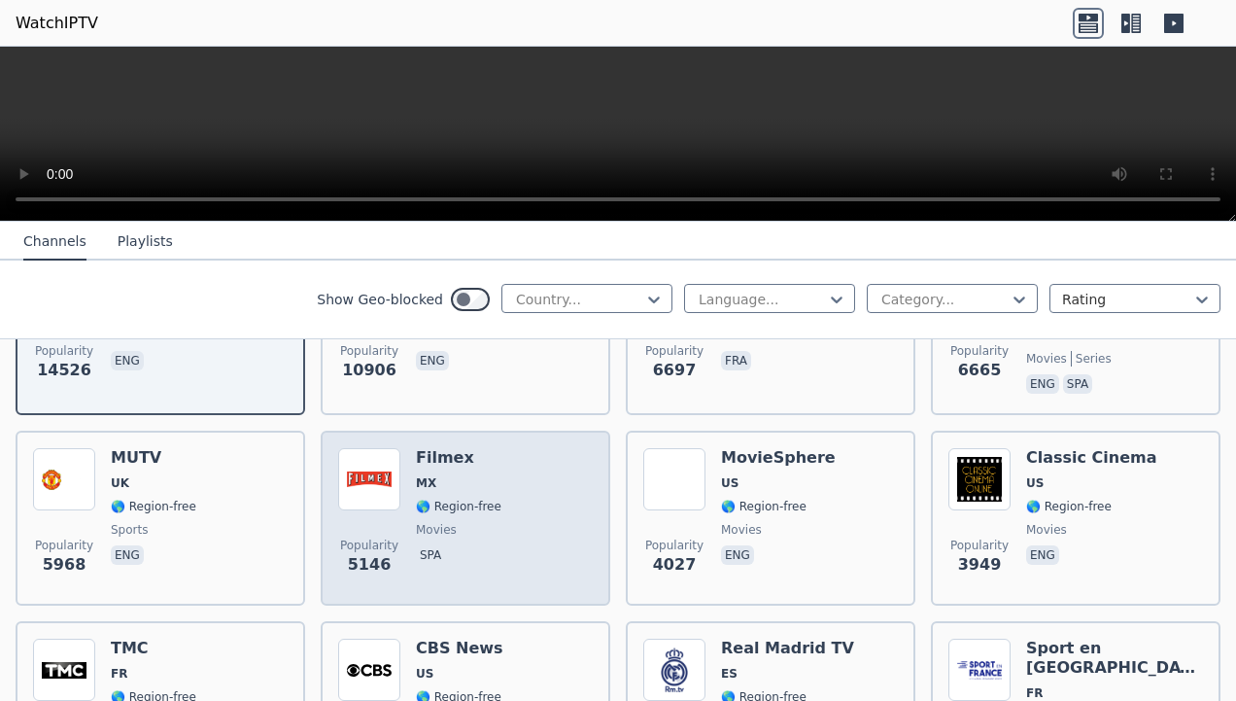
scroll to position [333, 0]
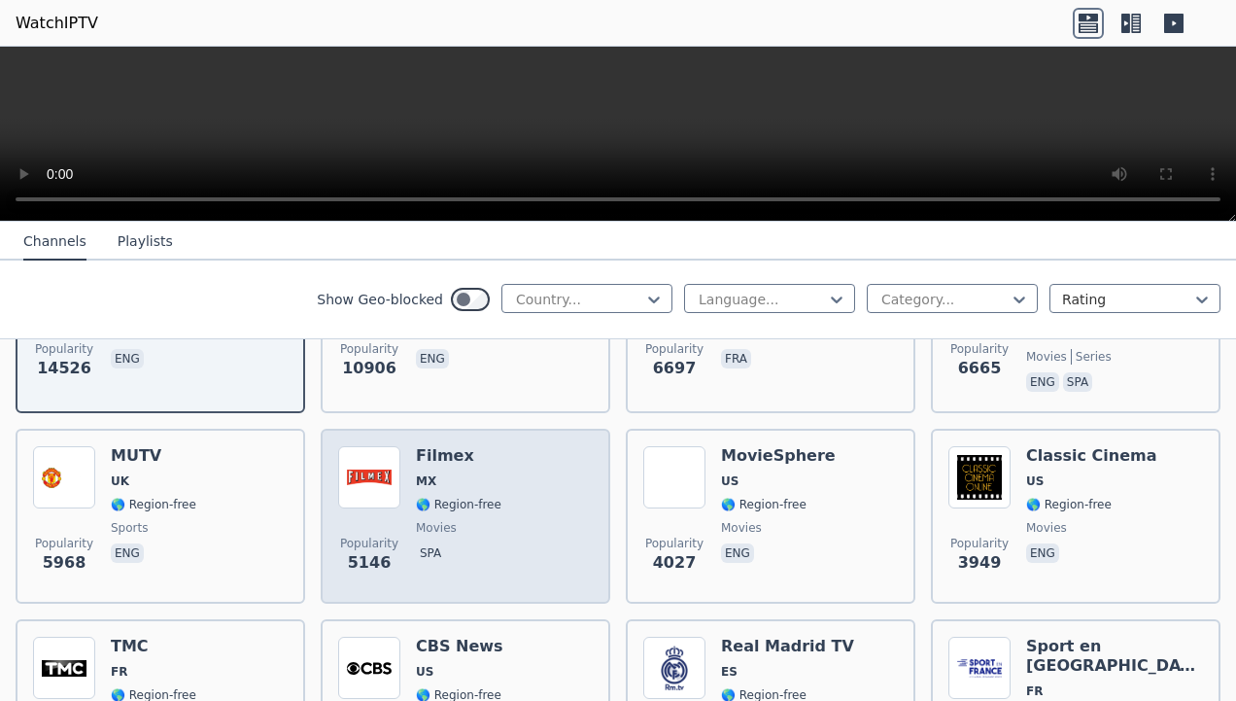
click at [438, 476] on div "Filmex MX 🌎 Region-free movies spa" at bounding box center [459, 516] width 86 height 140
